Goal: Task Accomplishment & Management: Manage account settings

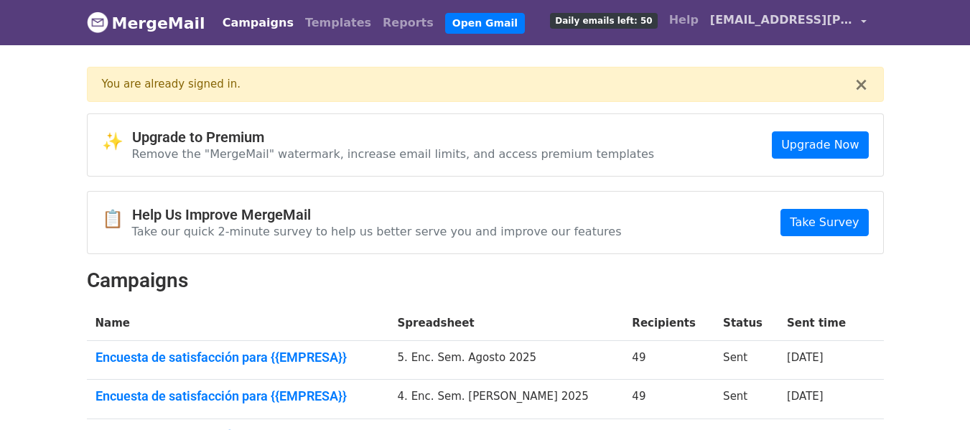
click at [864, 19] on link "[EMAIL_ADDRESS][PERSON_NAME][DOMAIN_NAME]" at bounding box center [788, 23] width 168 height 34
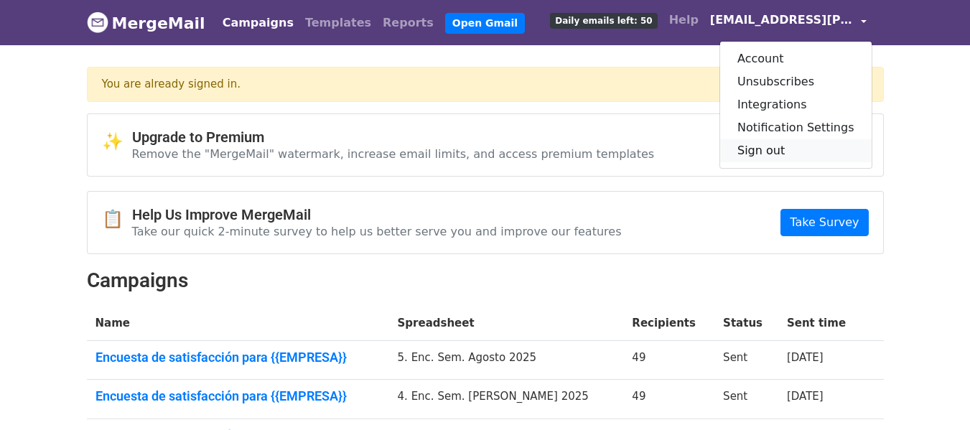
click at [782, 158] on link "Sign out" at bounding box center [795, 150] width 151 height 23
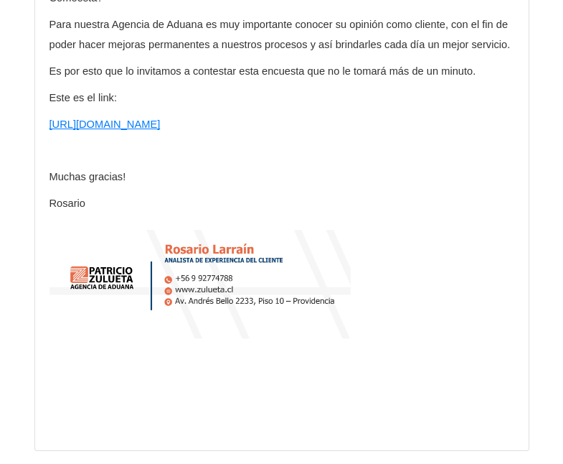
scroll to position [2028, 0]
